Goal: Task Accomplishment & Management: Manage account settings

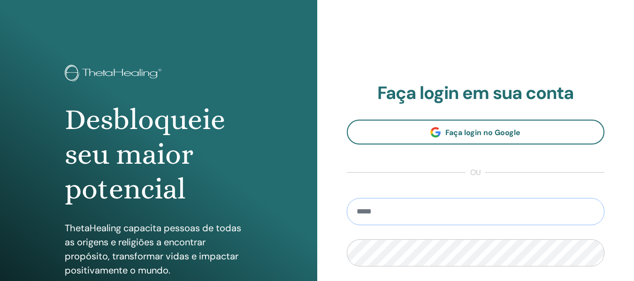
type input "**********"
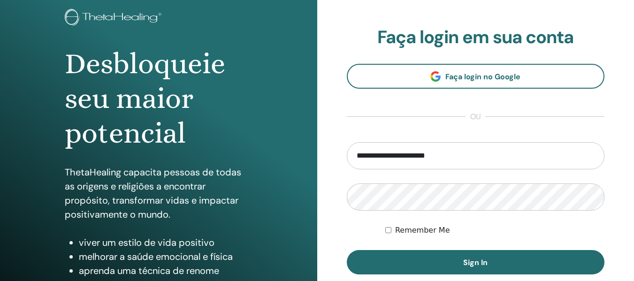
scroll to position [141, 0]
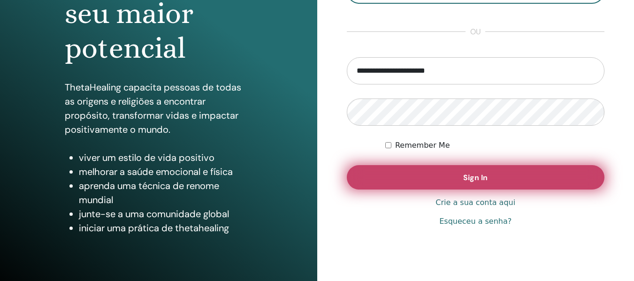
click at [484, 182] on span "Sign In" at bounding box center [475, 178] width 24 height 10
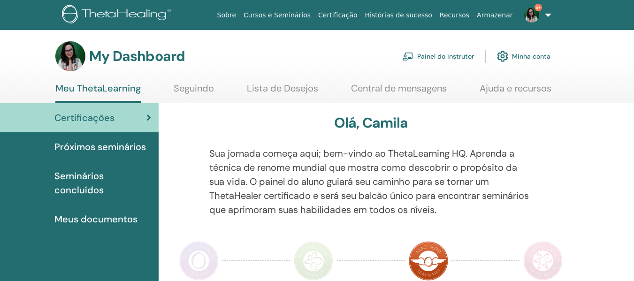
click at [451, 53] on link "Painel do instrutor" at bounding box center [438, 56] width 72 height 21
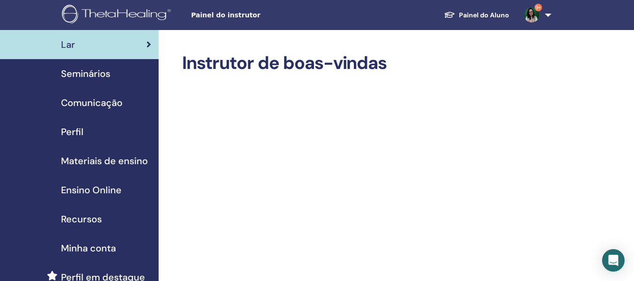
click at [495, 15] on link "Painel do Aluno" at bounding box center [476, 15] width 80 height 17
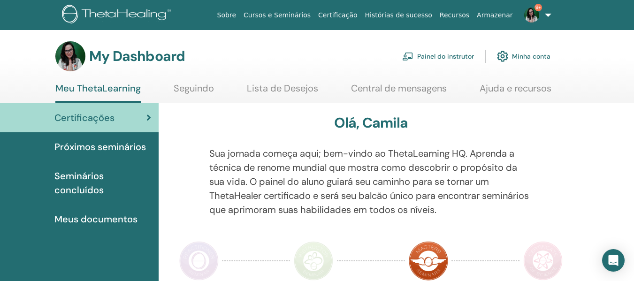
click at [448, 54] on link "Painel do instrutor" at bounding box center [438, 56] width 72 height 21
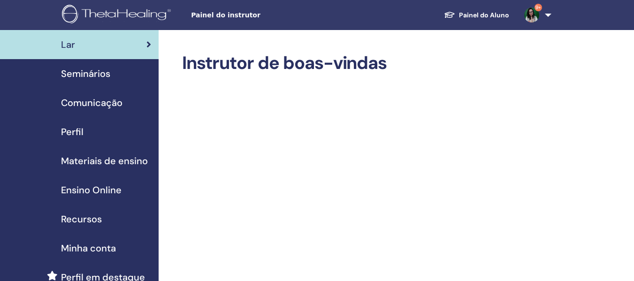
click at [90, 74] on span "Seminários" at bounding box center [85, 74] width 49 height 14
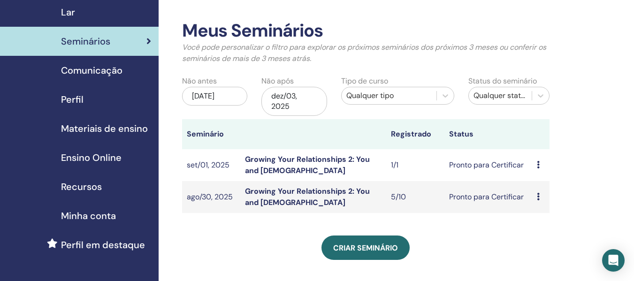
scroll to position [47, 0]
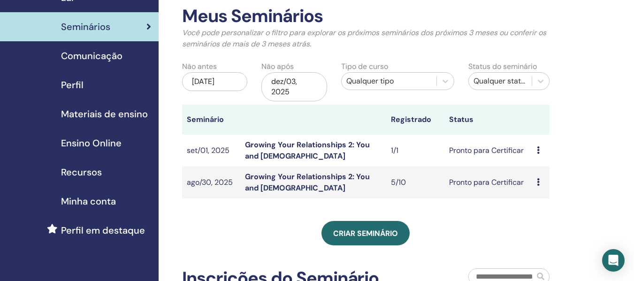
click at [538, 183] on icon at bounding box center [538, 182] width 3 height 8
click at [334, 185] on td "Growing Your Relationships 2: You and [DEMOGRAPHIC_DATA]" at bounding box center [313, 183] width 146 height 32
click at [335, 176] on link "Growing Your Relationships 2: You and [DEMOGRAPHIC_DATA]" at bounding box center [307, 182] width 125 height 21
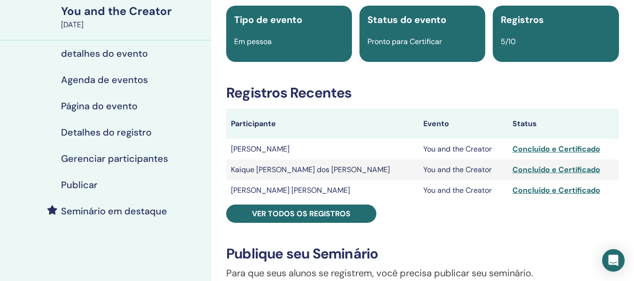
scroll to position [47, 0]
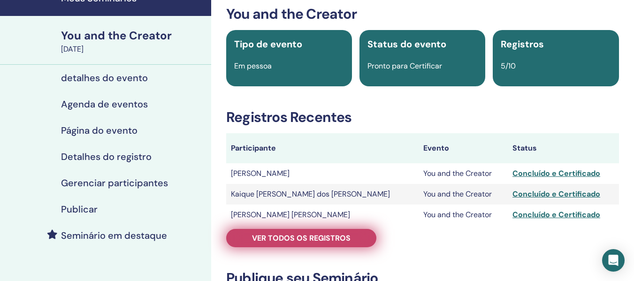
click at [284, 244] on link "Ver todos os registros" at bounding box center [301, 238] width 150 height 18
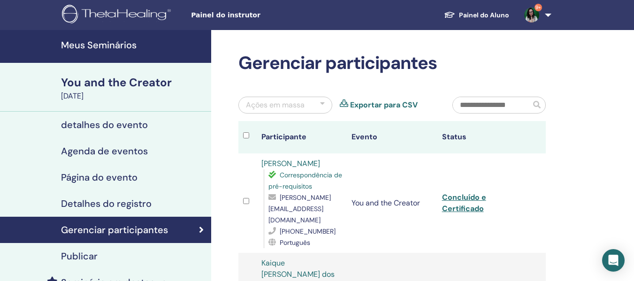
click at [151, 230] on h4 "Gerenciar participantes" at bounding box center [114, 229] width 107 height 11
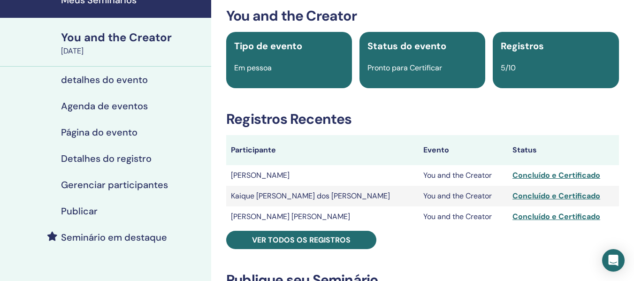
scroll to position [47, 0]
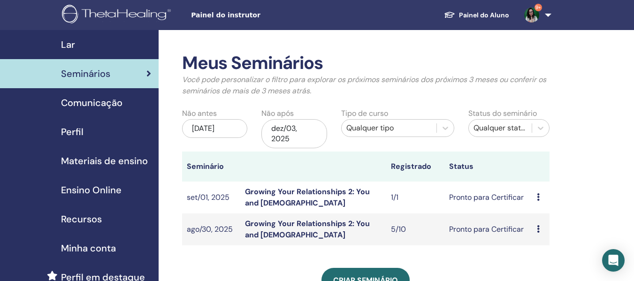
click at [316, 192] on link "Growing Your Relationships 2: You and [DEMOGRAPHIC_DATA]" at bounding box center [307, 197] width 125 height 21
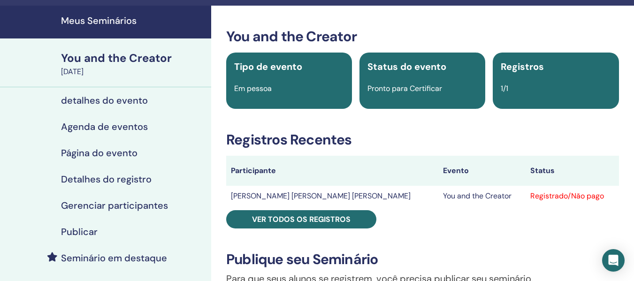
scroll to position [47, 0]
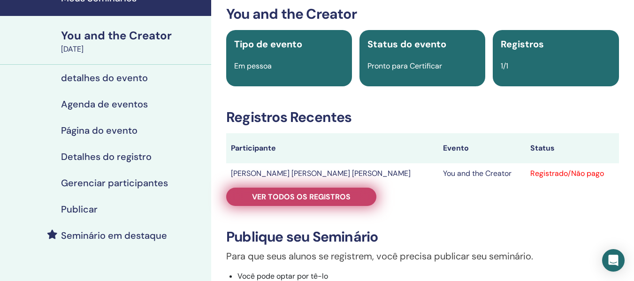
click at [283, 196] on span "Ver todos os registros" at bounding box center [301, 197] width 99 height 10
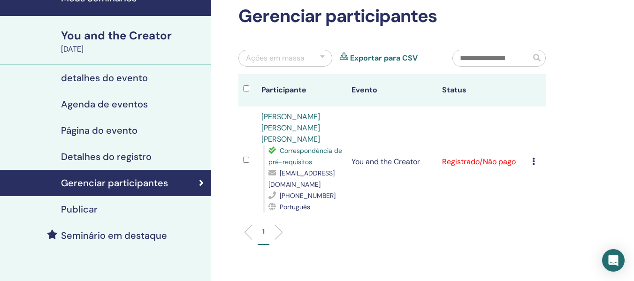
click at [533, 158] on icon at bounding box center [533, 162] width 3 height 8
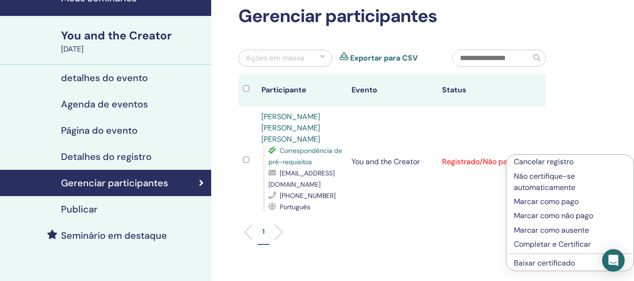
click at [551, 246] on p "Completar e Certificar" at bounding box center [570, 244] width 112 height 11
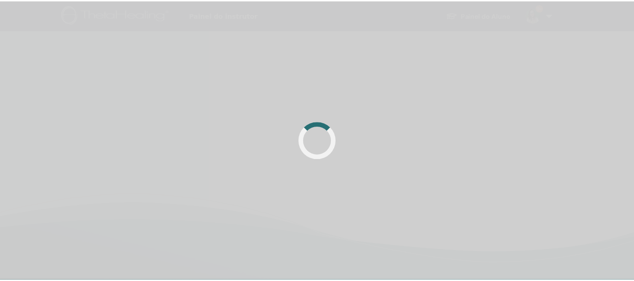
scroll to position [47, 0]
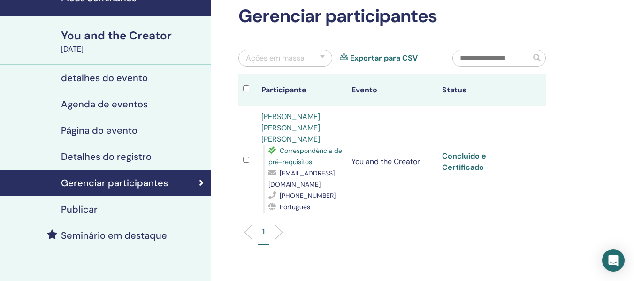
click at [468, 157] on link "Concluído e Certificado" at bounding box center [464, 161] width 44 height 21
